Goal: Navigation & Orientation: Find specific page/section

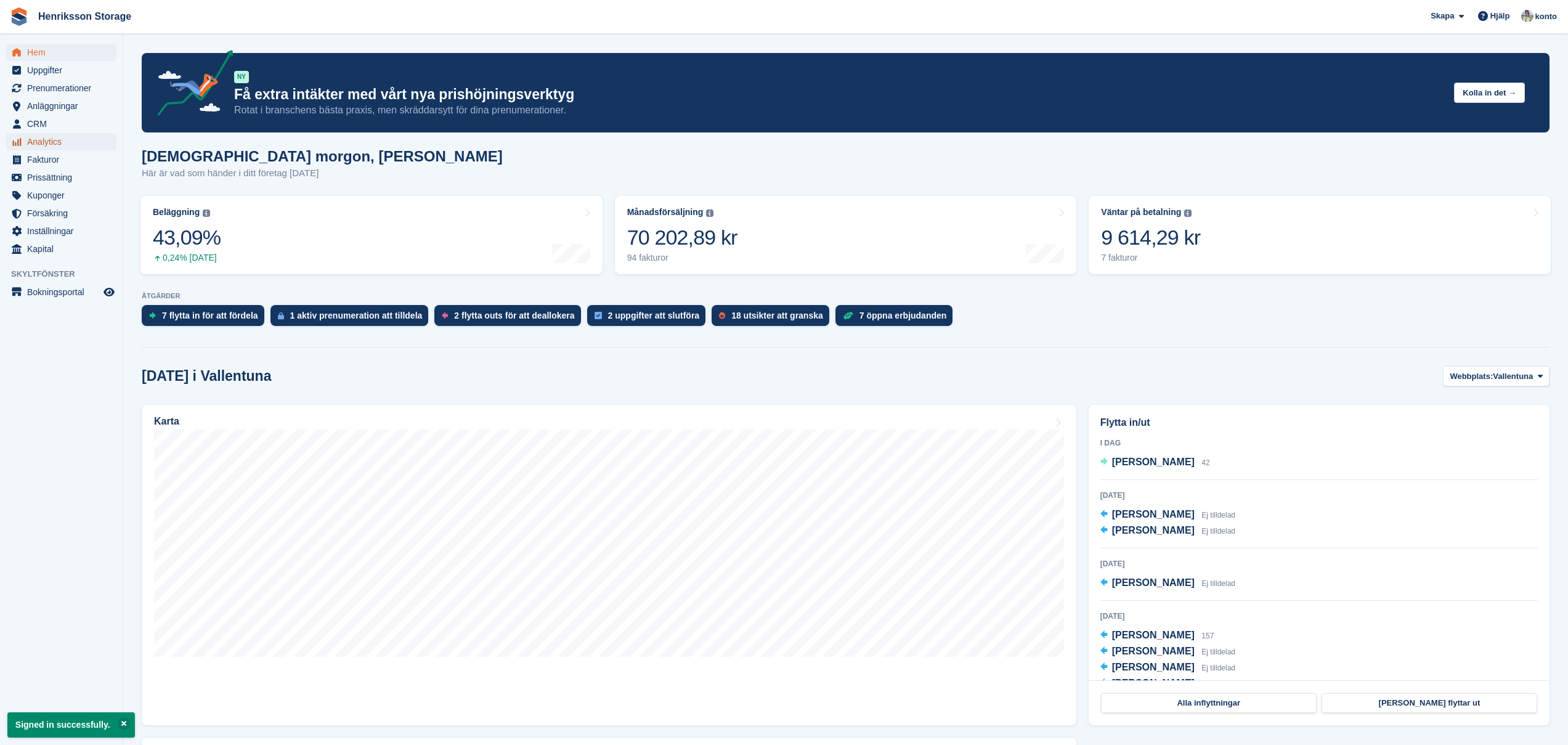
click at [49, 140] on span "Analytics" at bounding box center [64, 142] width 74 height 17
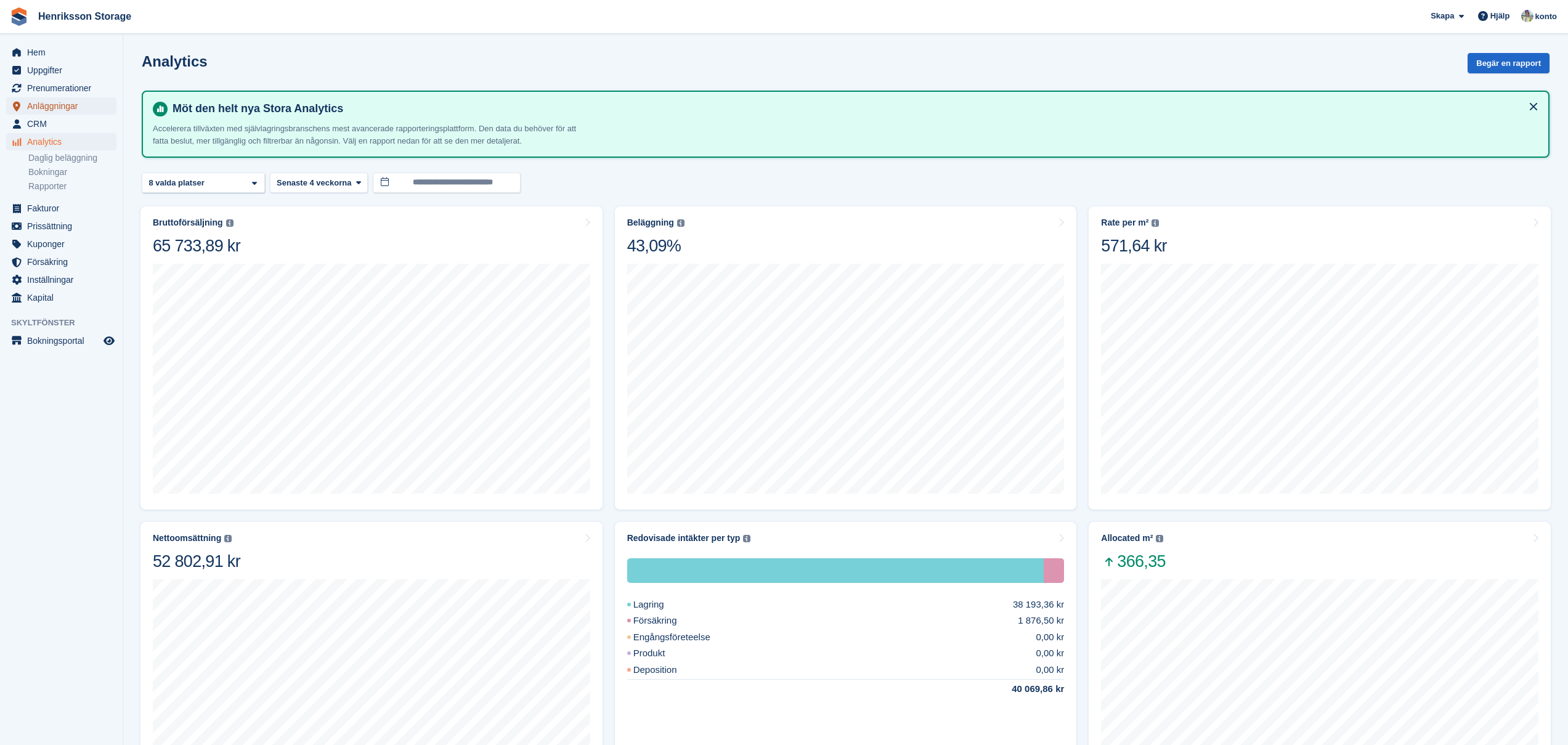
click at [54, 109] on span "Anläggningar" at bounding box center [64, 106] width 74 height 17
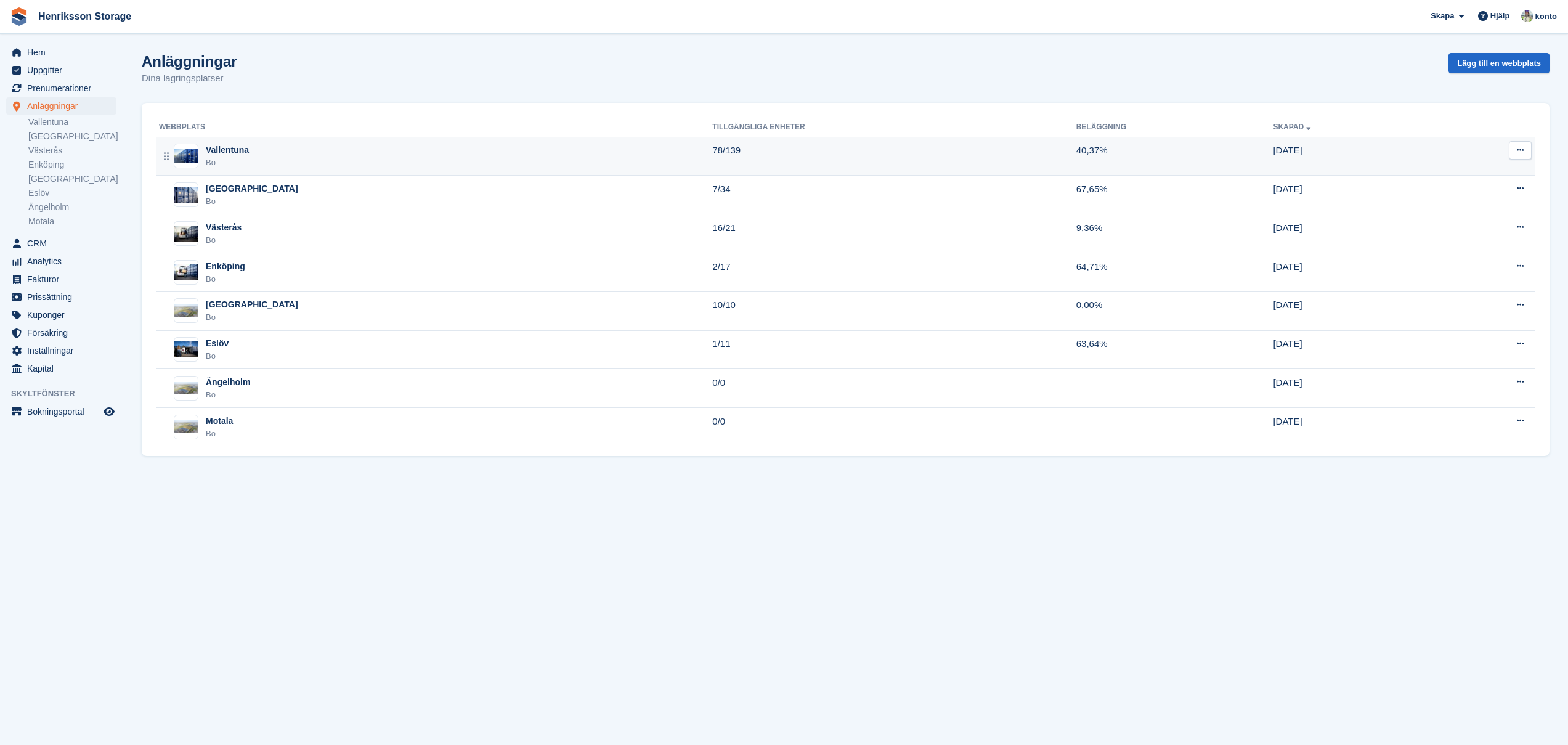
click at [237, 149] on div "Vallentuna" at bounding box center [227, 149] width 43 height 13
